Goal: Complete application form: Complete application form

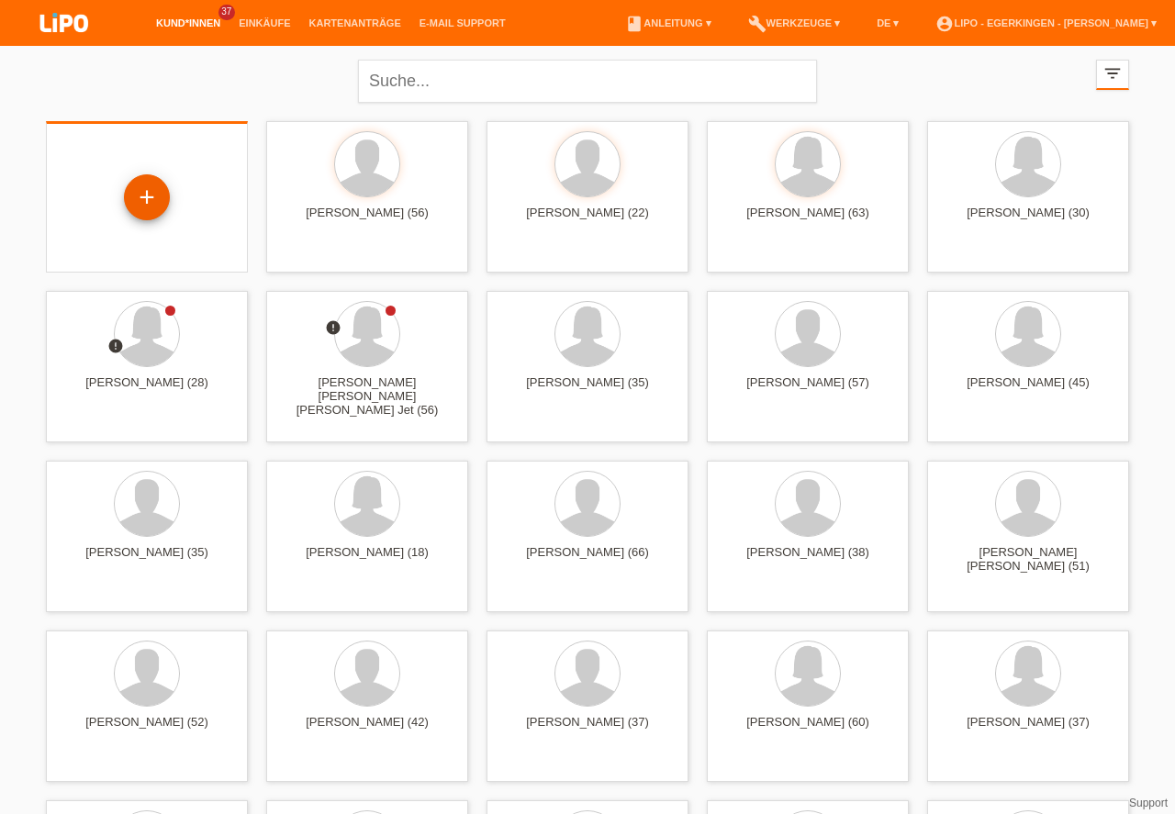
click at [152, 187] on div "+" at bounding box center [147, 197] width 44 height 31
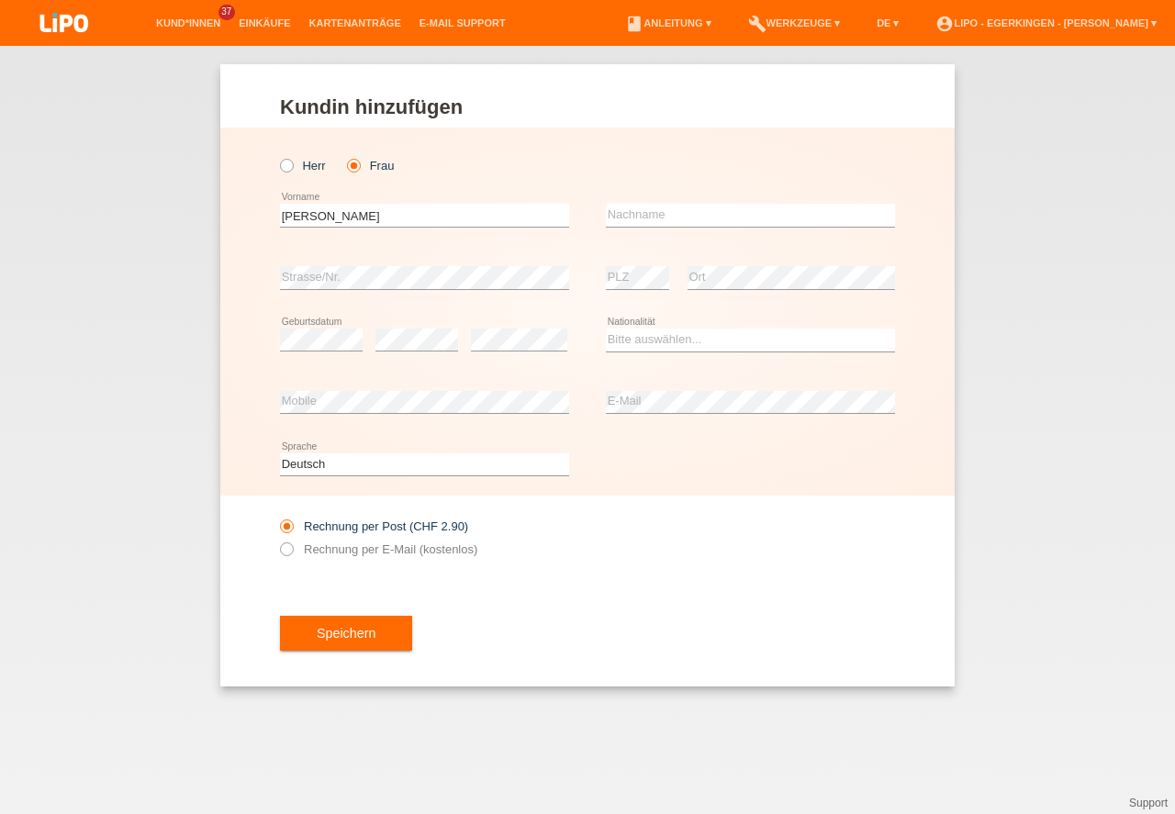
type input "Anita"
type input "Toplanaj"
click at [645, 337] on select "Bitte auswählen... Schweiz Deutschland Liechtenstein Österreich ------------ Af…" at bounding box center [750, 340] width 289 height 22
select select "IT"
click at [0, 0] on option "Italien" at bounding box center [0, 0] width 0 height 0
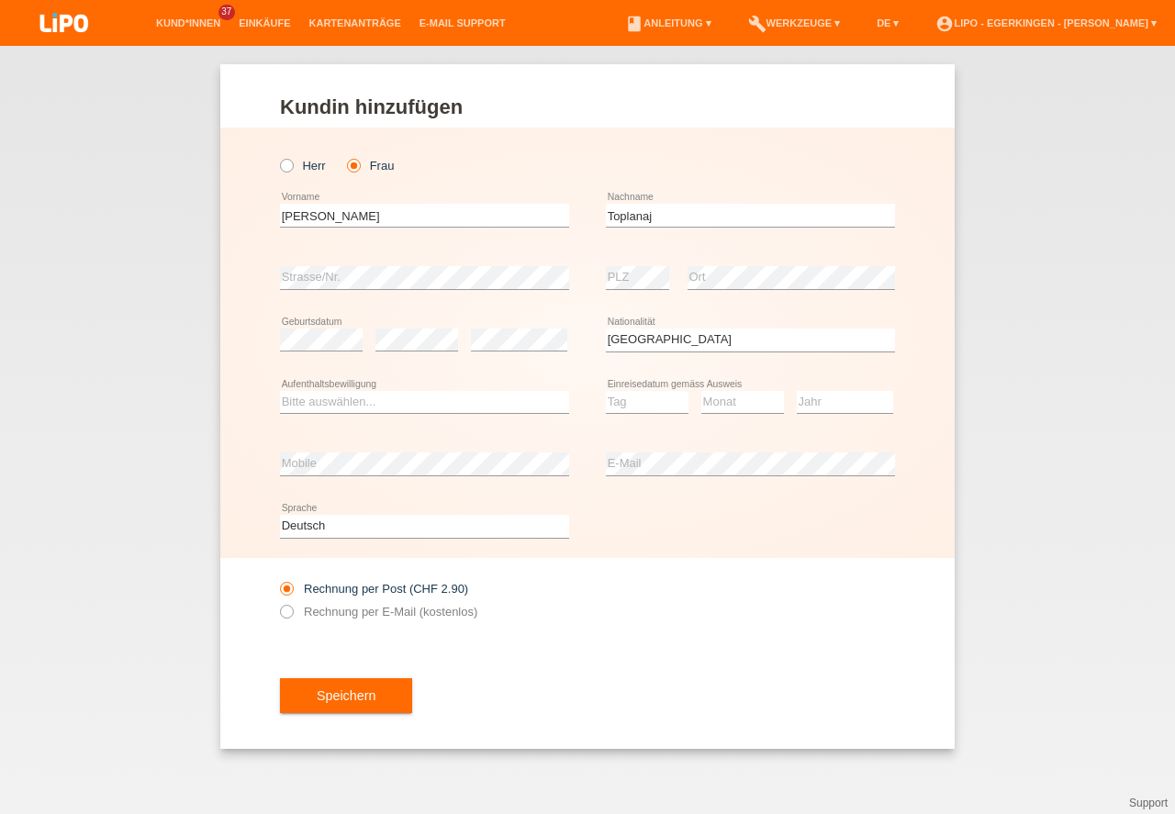
click at [423, 387] on div "Bitte auswählen... C B B - Flüchtlingsstatus Andere error Aufenthaltsbewilligung" at bounding box center [424, 403] width 289 height 62
click at [426, 400] on select "Bitte auswählen... C B B - Flüchtlingsstatus Andere" at bounding box center [424, 402] width 289 height 22
select select "C"
click at [0, 0] on option "C" at bounding box center [0, 0] width 0 height 0
click at [629, 407] on select "Tag 01 02 03 04 05 06 07 08 09 10 11" at bounding box center [647, 402] width 83 height 22
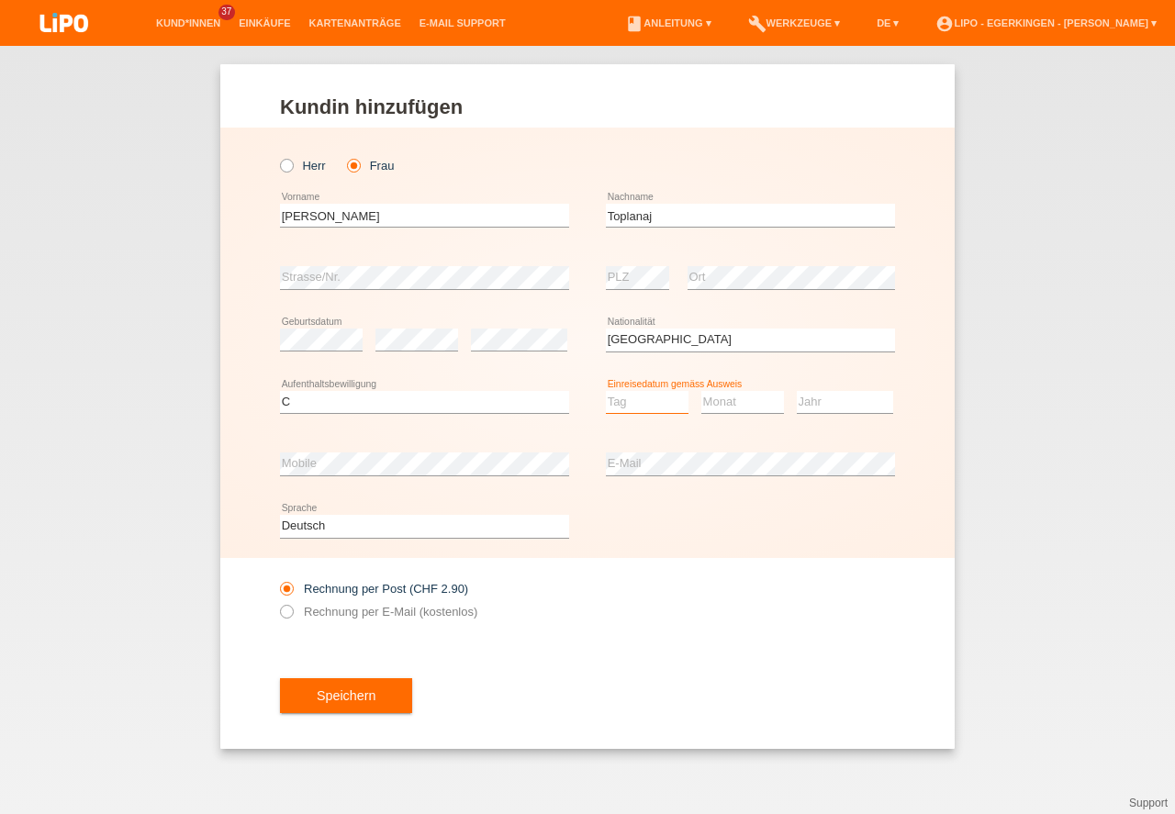
drag, startPoint x: 633, startPoint y: 450, endPoint x: 683, endPoint y: 413, distance: 62.4
select select "02"
click at [0, 0] on option "02" at bounding box center [0, 0] width 0 height 0
click at [739, 394] on select "Monat 01 02 03 04 05 06 07 08 09 10 11" at bounding box center [742, 402] width 83 height 22
select select "07"
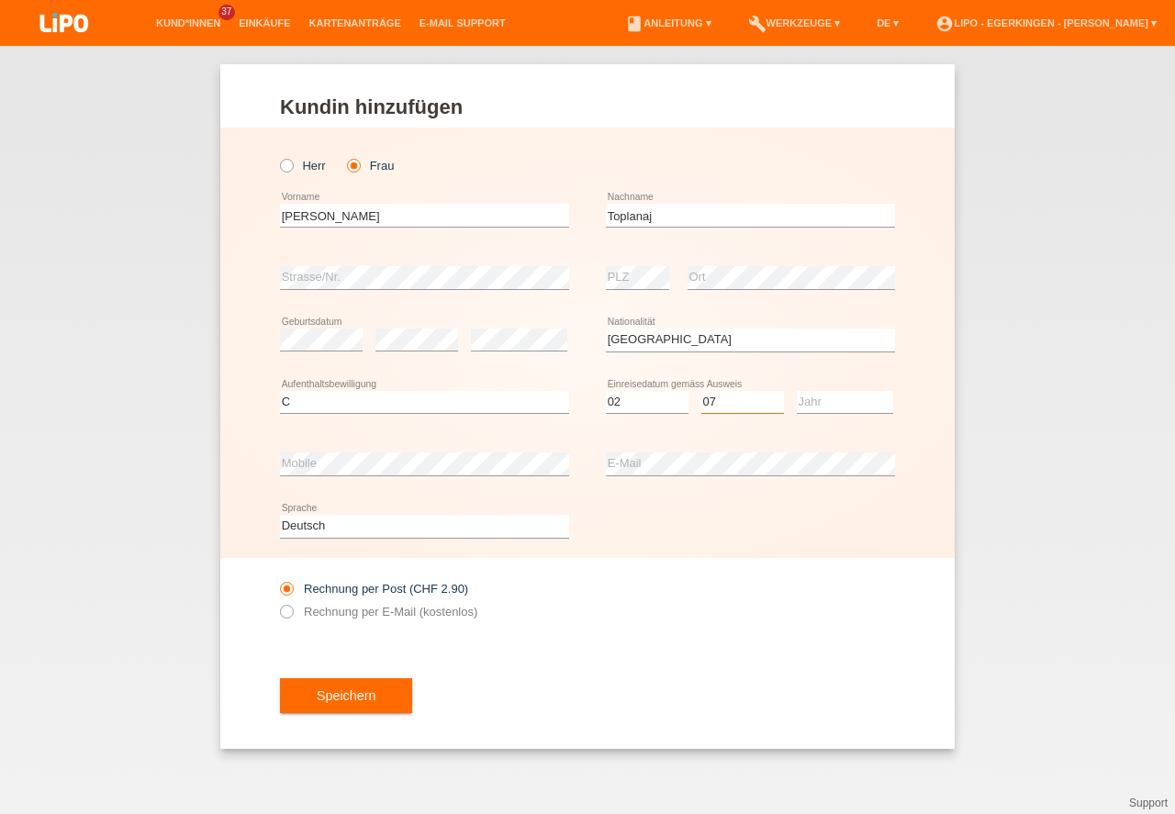
click at [0, 0] on option "07" at bounding box center [0, 0] width 0 height 0
click at [825, 402] on select "Jahr 2025 2024 2023 2022 2021 2020 2019 2018 2017 2016 2015 2014 2013 2012 2011…" at bounding box center [845, 402] width 96 height 22
select select "2018"
click at [0, 0] on option "2018" at bounding box center [0, 0] width 0 height 0
click at [390, 617] on label "Rechnung per E-Mail (kostenlos)" at bounding box center [378, 612] width 197 height 14
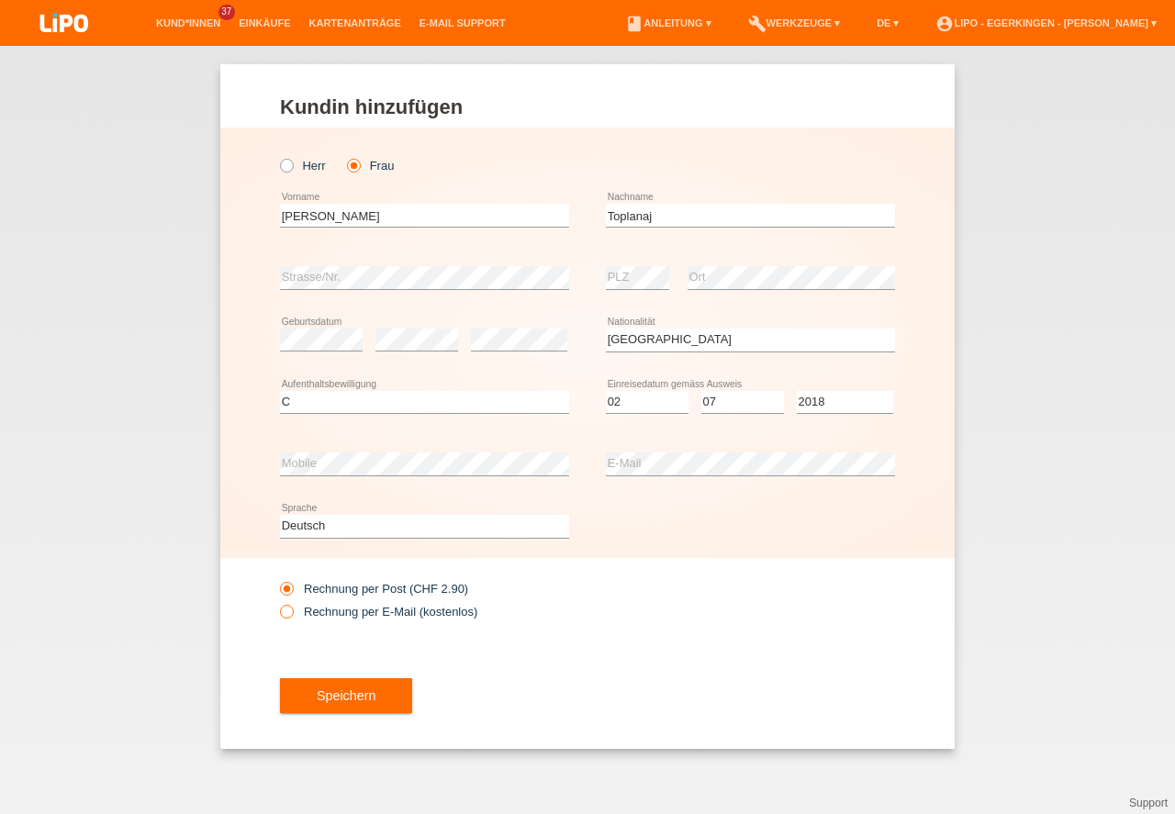
click at [292, 617] on input "Rechnung per E-Mail (kostenlos)" at bounding box center [286, 616] width 12 height 23
radio input "true"
click at [356, 696] on button "Speichern" at bounding box center [346, 696] width 132 height 35
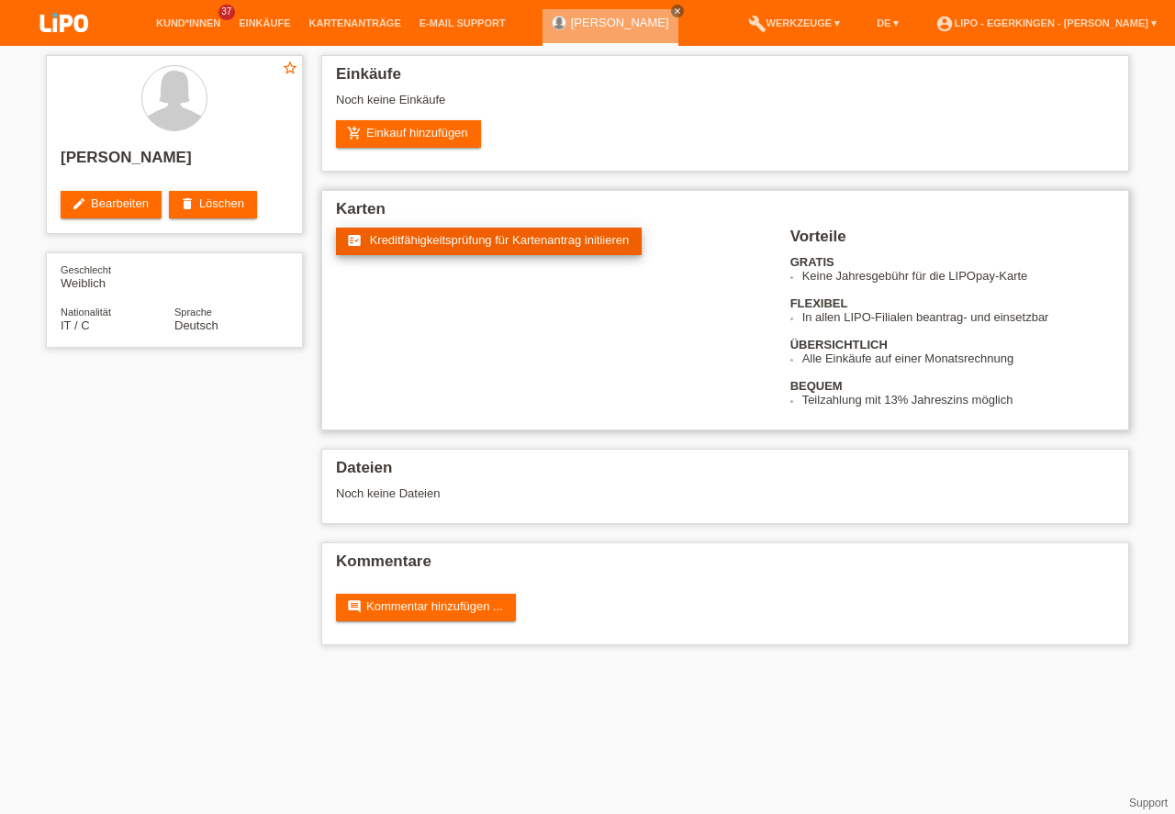
click at [471, 238] on span "Kreditfähigkeitsprüfung für Kartenantrag initiieren" at bounding box center [500, 240] width 260 height 14
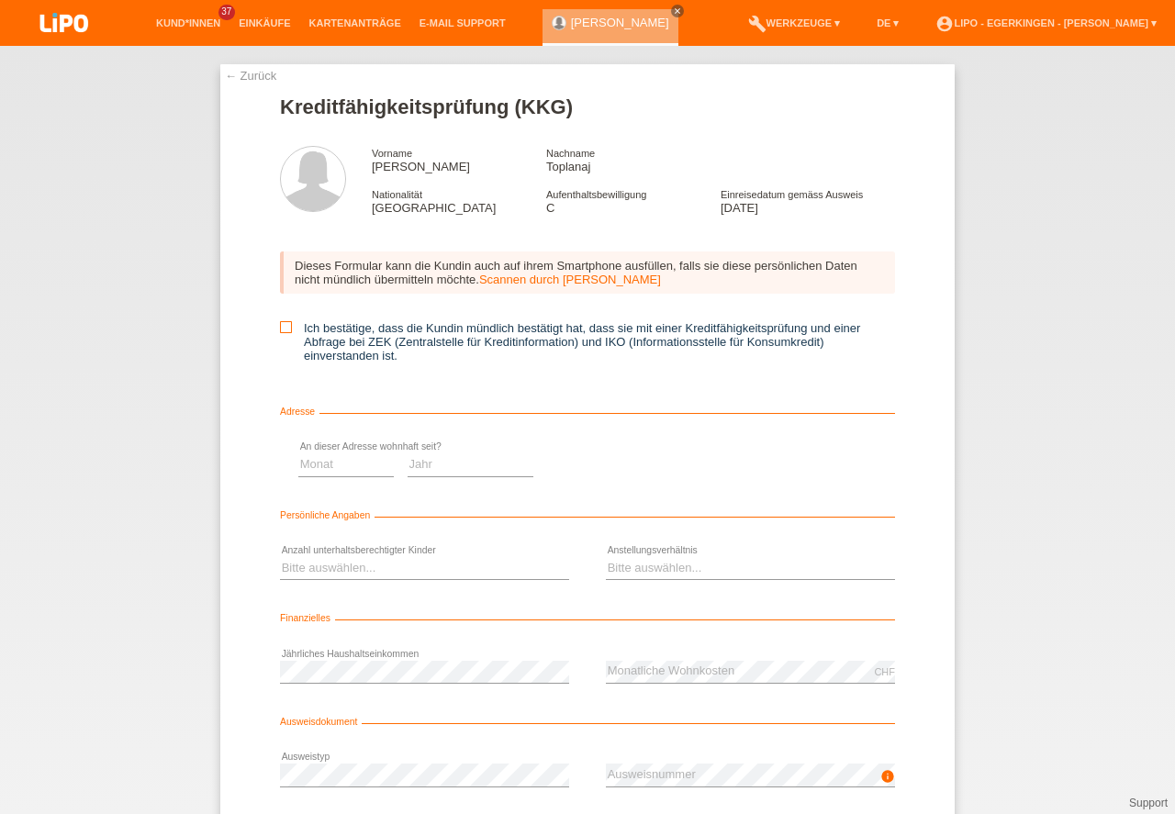
click at [286, 331] on icon at bounding box center [286, 327] width 12 height 12
click at [286, 331] on input "Ich bestätige, dass die Kundin mündlich bestätigt hat, dass sie mit einer Kredi…" at bounding box center [286, 327] width 12 height 12
checkbox input "true"
click at [669, 474] on select "Monat 01 02 03 04 05 06 07 08 09 10" at bounding box center [653, 465] width 95 height 22
select select "04"
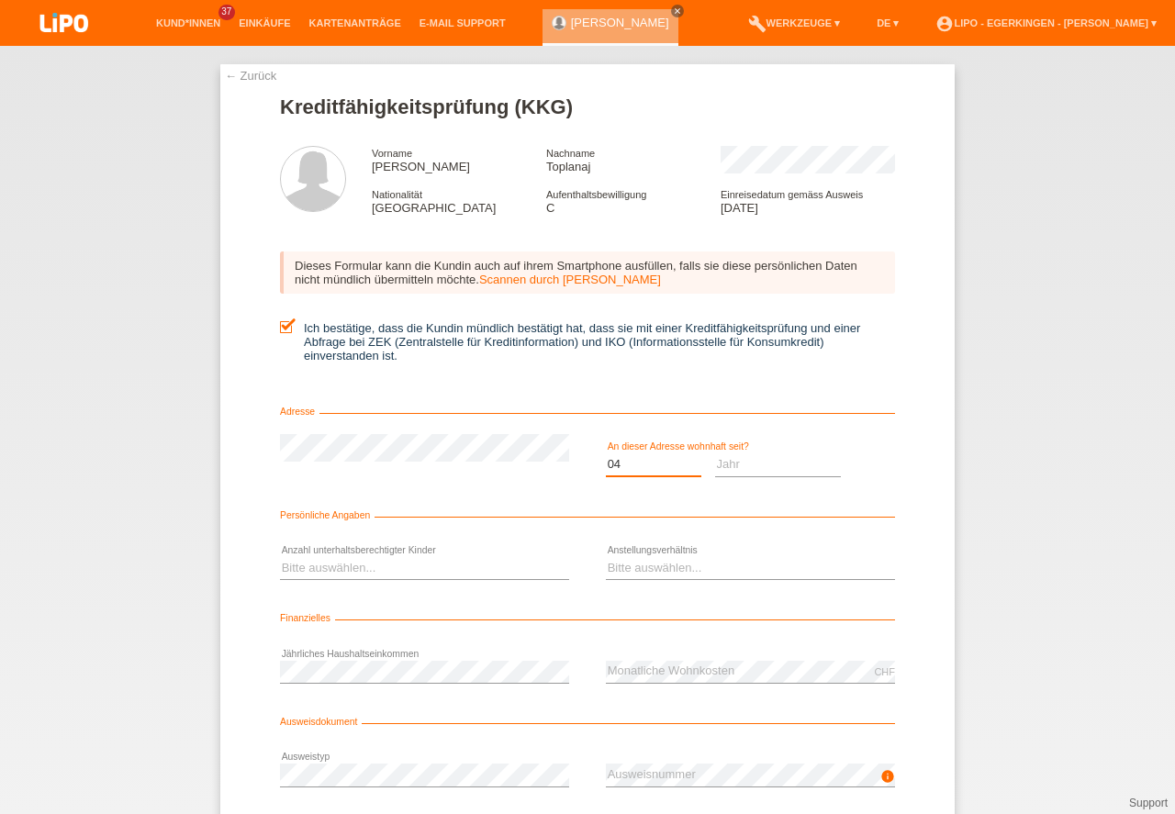
click at [0, 0] on option "04" at bounding box center [0, 0] width 0 height 0
drag, startPoint x: 793, startPoint y: 445, endPoint x: 786, endPoint y: 453, distance: 10.4
click at [791, 445] on div "Jahr 2025 2024 2023 2022 2021 2020 2019 2018 2017" at bounding box center [778, 465] width 127 height 62
click at [786, 460] on select "Jahr 2025 2024 2023 2022 2021 2020 2019 2018 2017 2016 2015 2014 2013 2012 2011…" at bounding box center [778, 465] width 127 height 22
select select "2022"
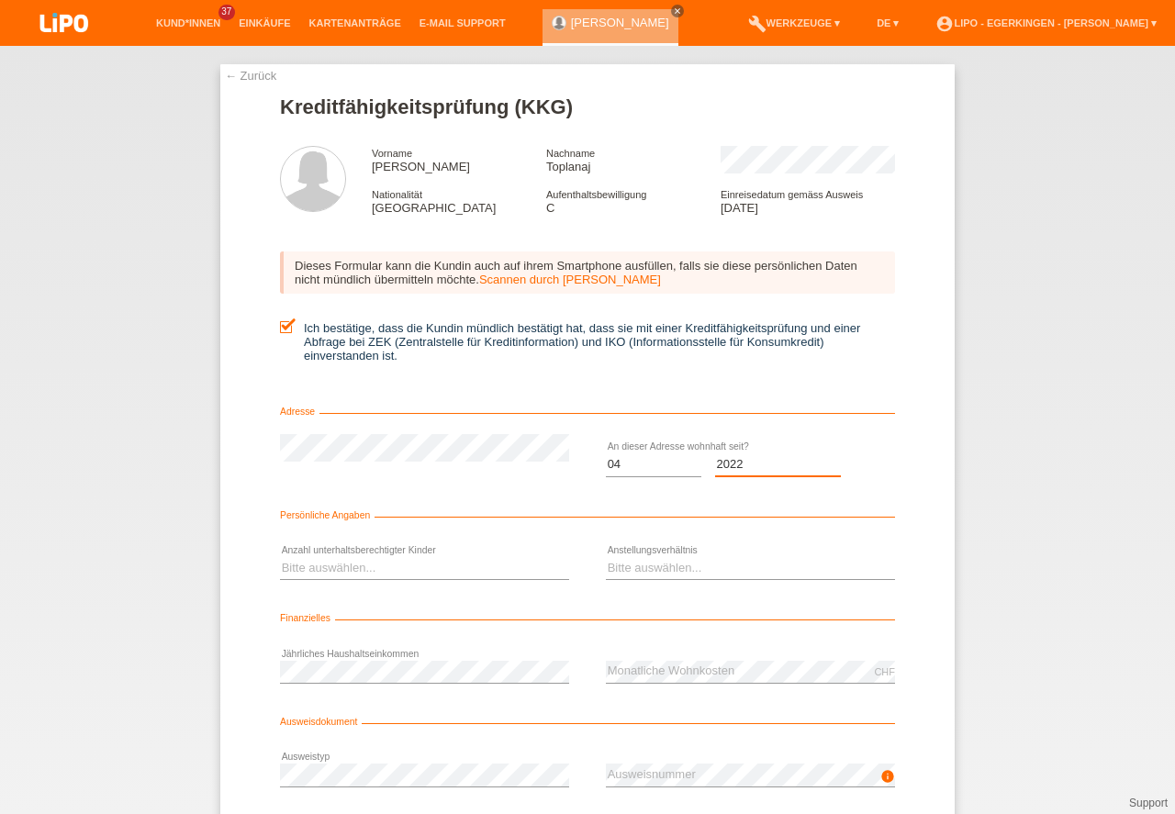
click at [0, 0] on option "2022" at bounding box center [0, 0] width 0 height 0
click at [537, 570] on select "Bitte auswählen... 0 1 2 3 4 5 6 7 8 9" at bounding box center [424, 568] width 289 height 22
select select "2"
click at [0, 0] on option "2" at bounding box center [0, 0] width 0 height 0
click at [658, 578] on select "Bitte auswählen... Unbefristet Befristet Lehrling/Student Pensioniert Nicht arb…" at bounding box center [750, 568] width 289 height 22
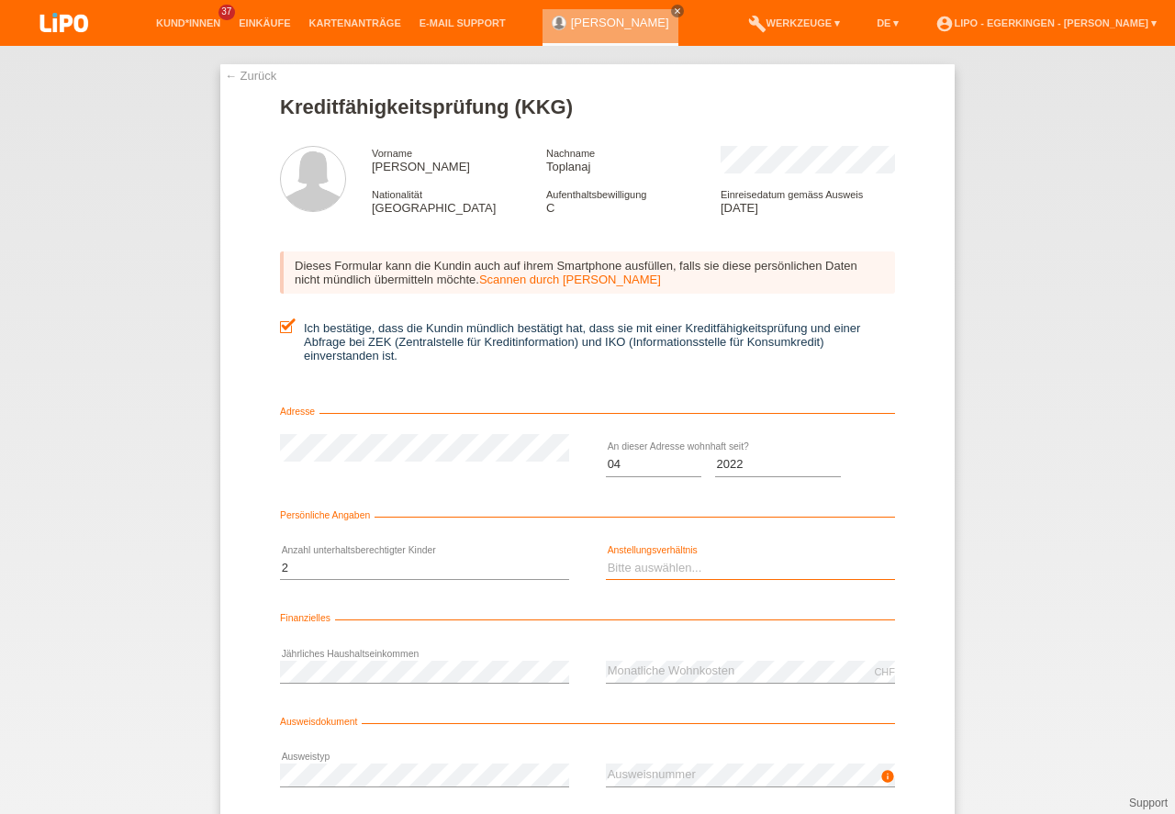
select select "HOUSEWIFE"
click at [0, 0] on option "Hausfrau/-mann" at bounding box center [0, 0] width 0 height 0
click at [425, 687] on div "error Jährliches Haushaltseinkommen" at bounding box center [424, 672] width 289 height 62
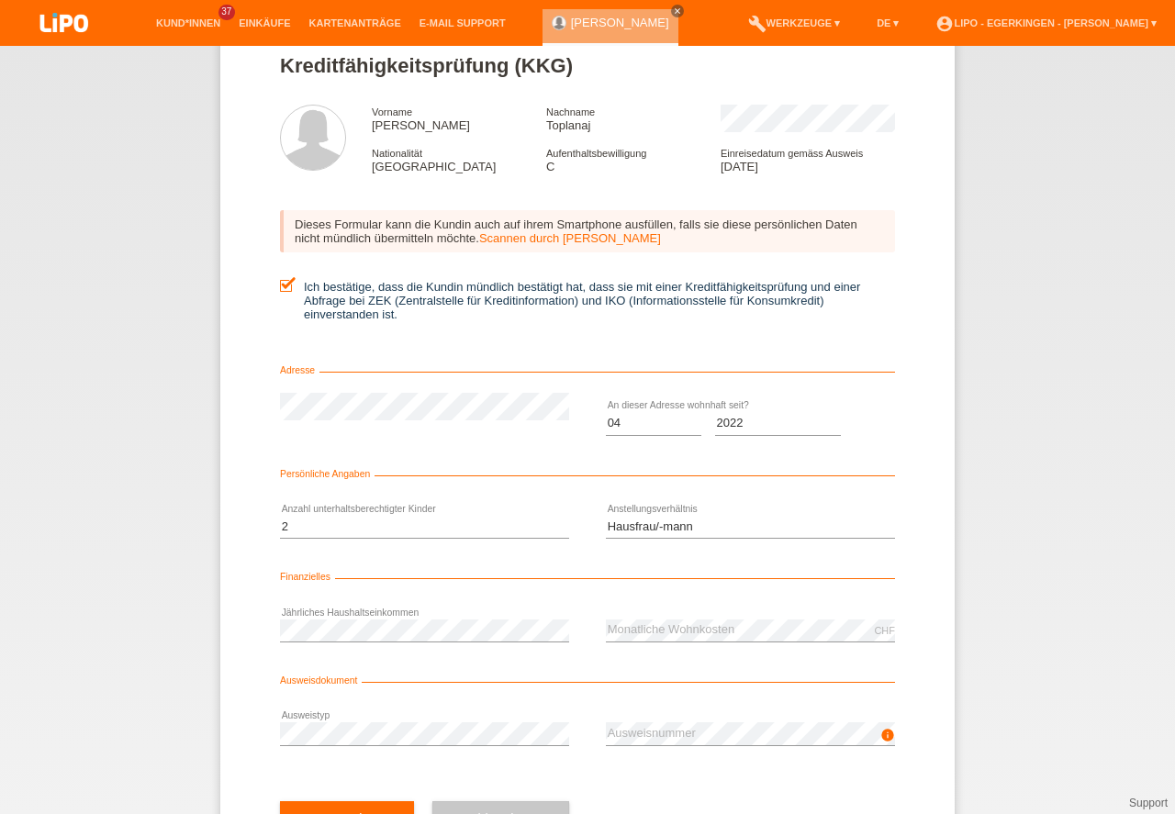
click at [444, 780] on div "Abbrechen" at bounding box center [500, 819] width 137 height 107
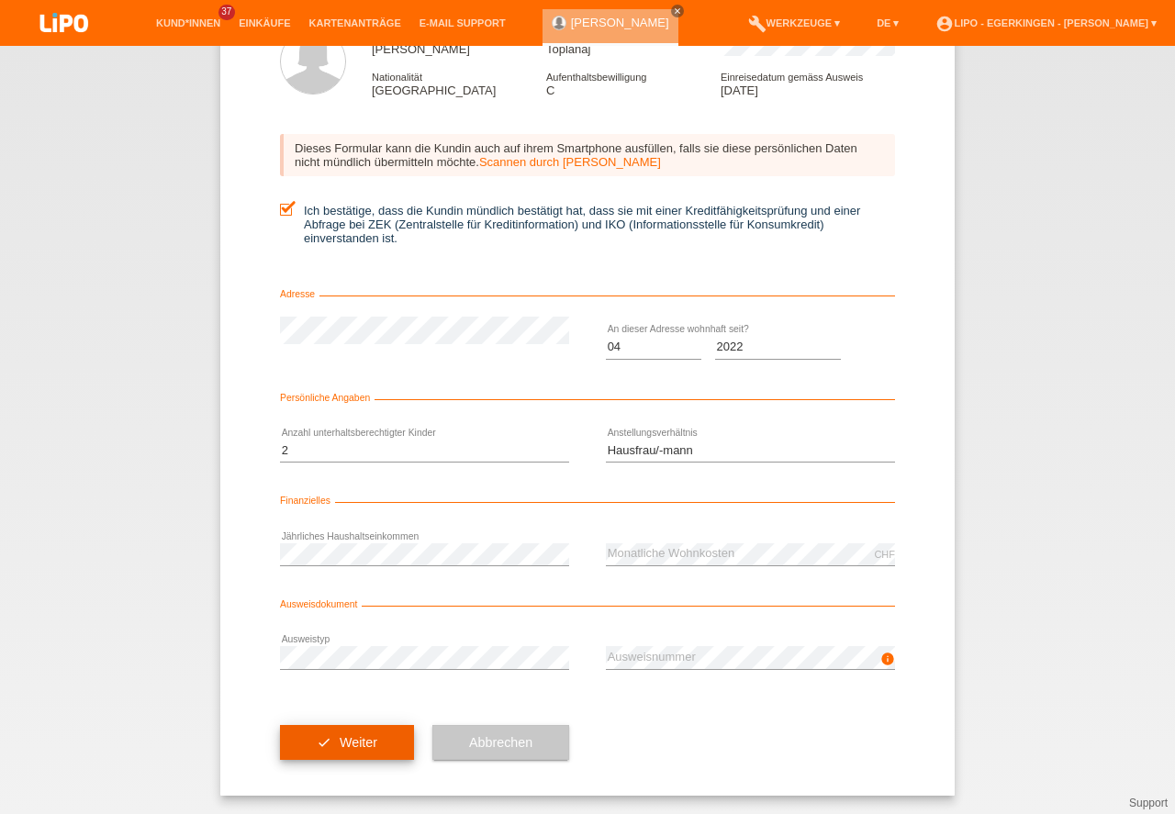
click at [326, 752] on button "check Weiter" at bounding box center [347, 742] width 134 height 35
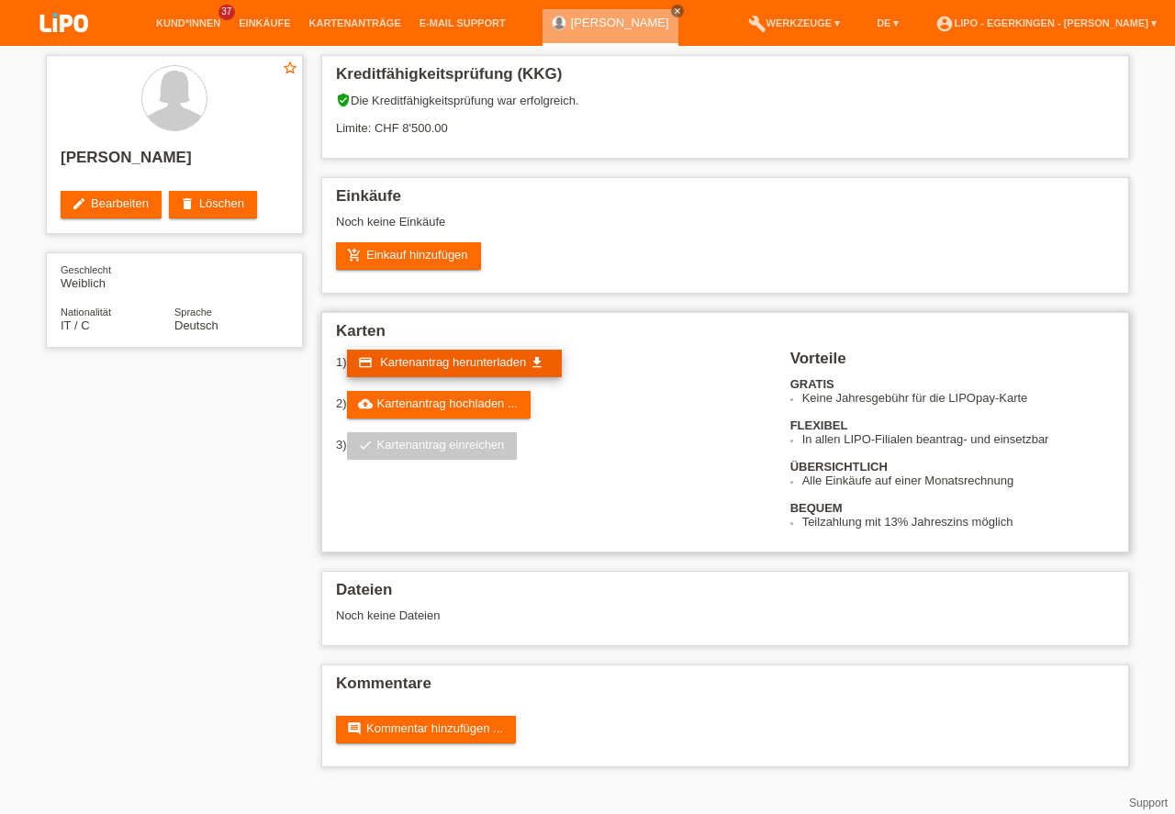
click at [481, 357] on span "Kartenantrag herunterladen" at bounding box center [453, 362] width 146 height 14
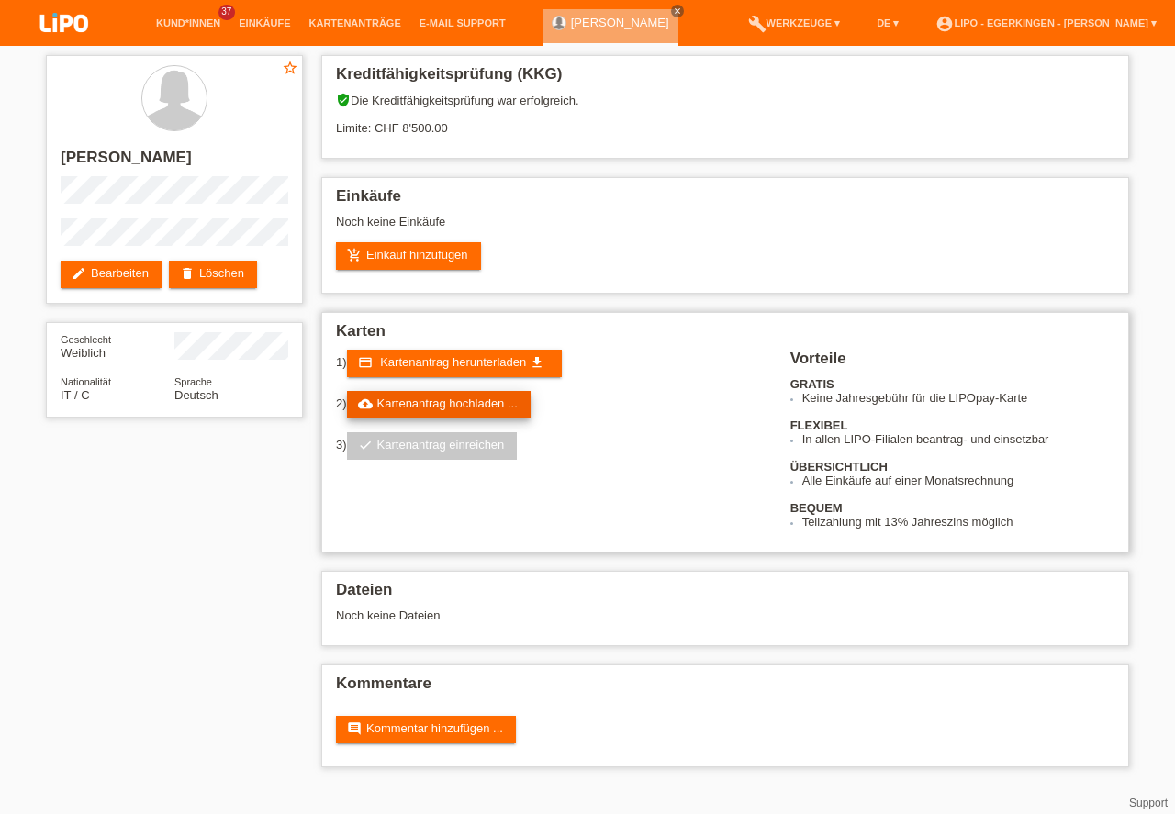
click at [483, 417] on link "cloud_upload Kartenantrag hochladen ..." at bounding box center [439, 405] width 184 height 28
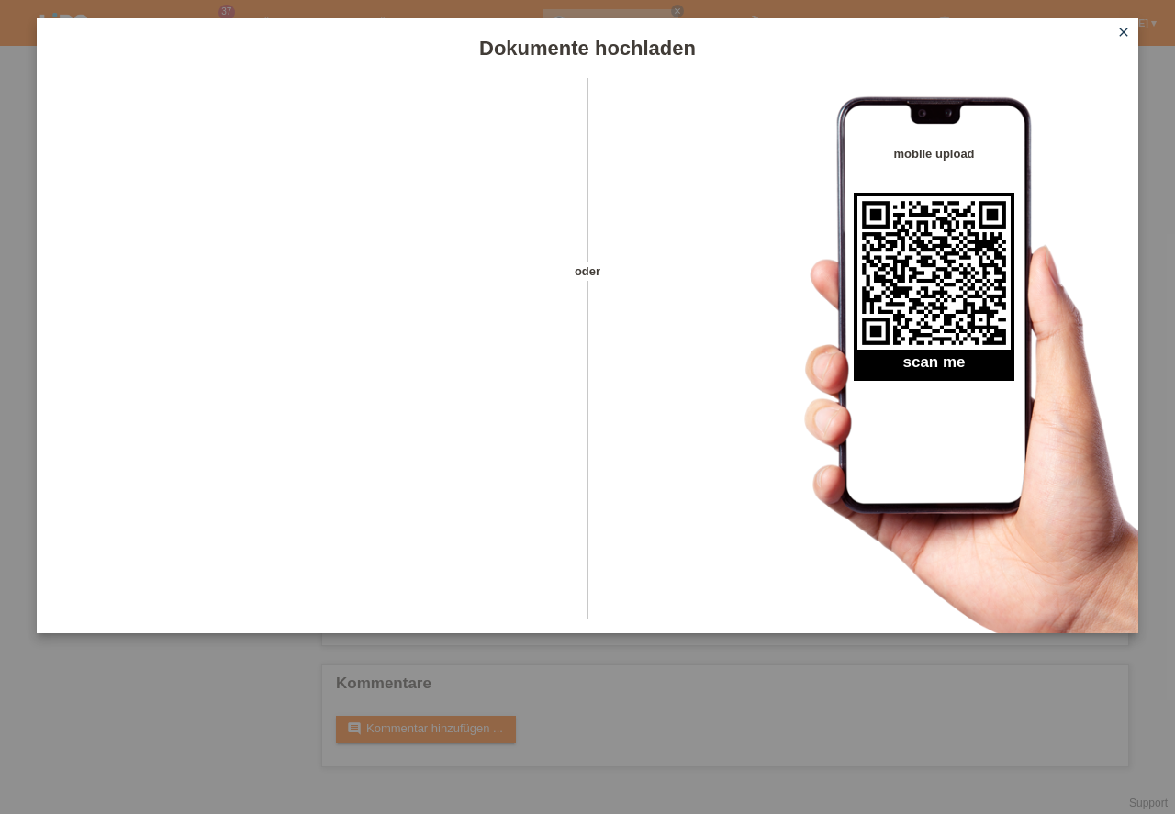
click at [1126, 36] on icon "close" at bounding box center [1124, 32] width 15 height 15
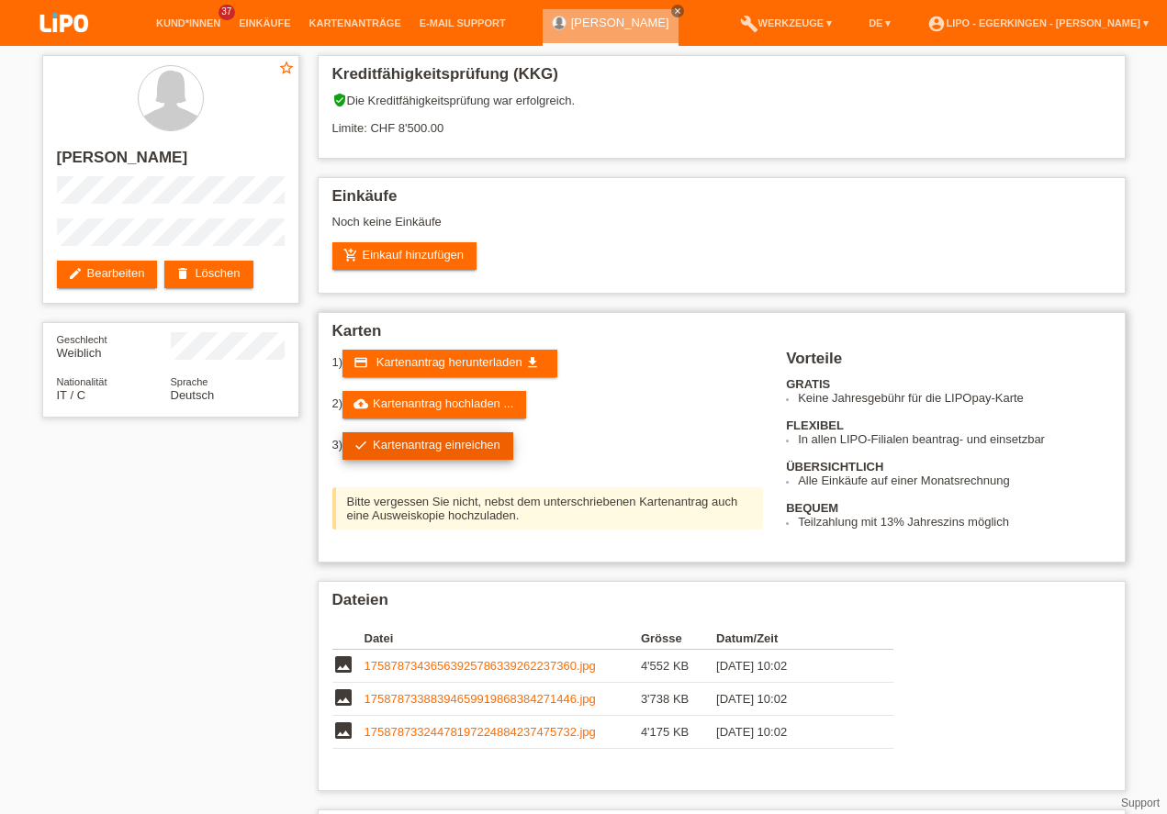
click at [383, 442] on link "check Kartenantrag einreichen" at bounding box center [427, 446] width 171 height 28
